Goal: Find contact information: Obtain details needed to contact an individual or organization

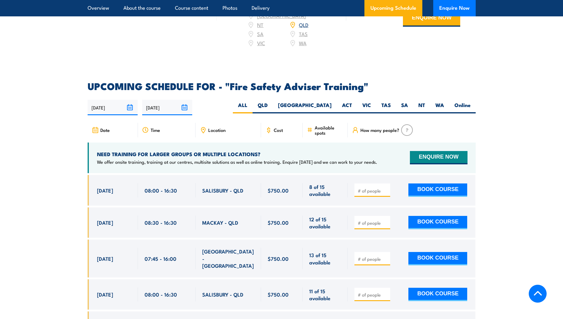
scroll to position [970, 0]
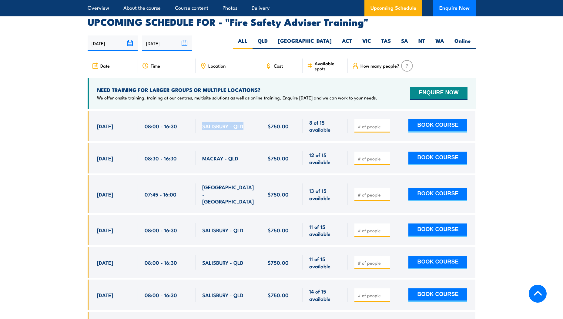
drag, startPoint x: 248, startPoint y: 131, endPoint x: 202, endPoint y: 134, distance: 46.2
click at [202, 133] on div "SALISBURY - QLD" at bounding box center [228, 126] width 52 height 14
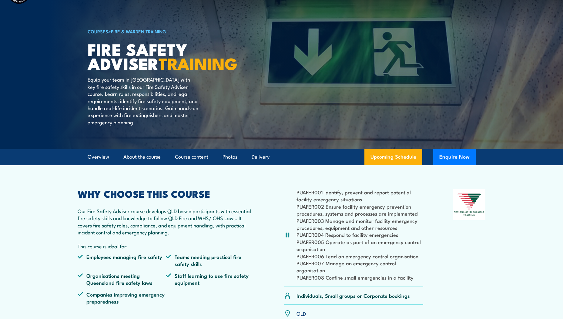
scroll to position [0, 0]
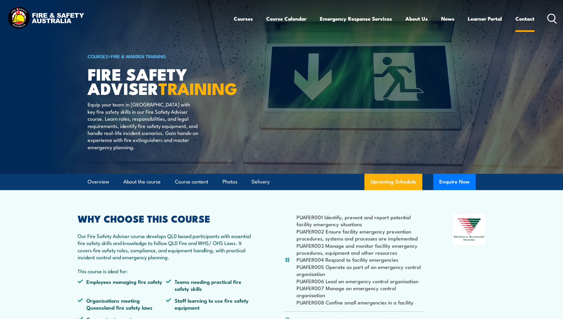
click at [525, 18] on link "Contact" at bounding box center [524, 19] width 19 height 16
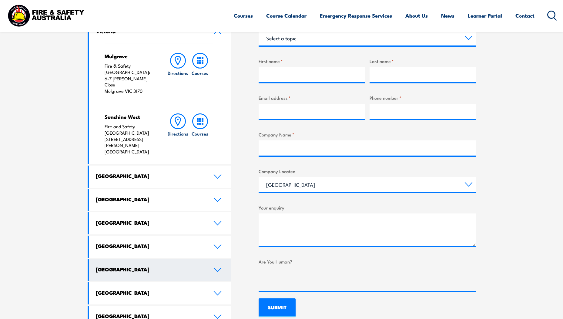
scroll to position [242, 0]
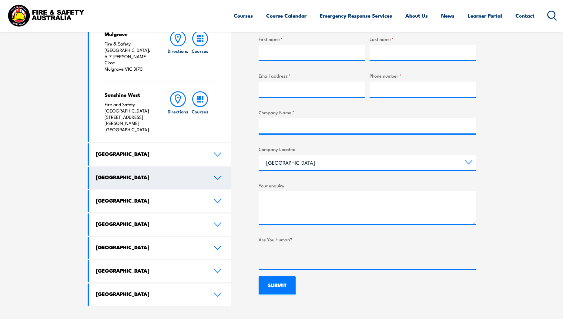
click at [122, 174] on h4 "Queensland" at bounding box center [150, 177] width 108 height 7
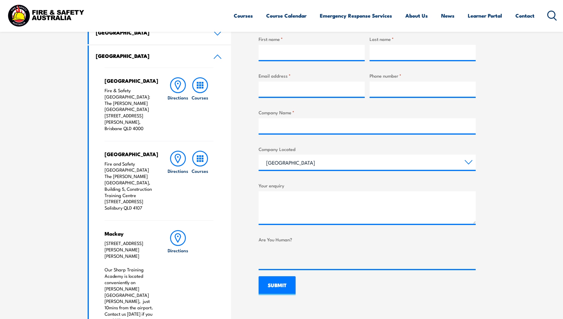
drag, startPoint x: 104, startPoint y: 181, endPoint x: 147, endPoint y: 196, distance: 45.3
click at [147, 196] on div "Brisbane City Fire & Safety Australia: The George Williams Hotel 317-325 George…" at bounding box center [160, 203] width 142 height 271
copy p "460-492 Beaudesert Road Salisbury QLD 4107"
click at [161, 198] on div "Salisbury Fire and Safety Australia The Bob Marshman Building, Building 5, Cons…" at bounding box center [159, 180] width 109 height 79
